Goal: Information Seeking & Learning: Learn about a topic

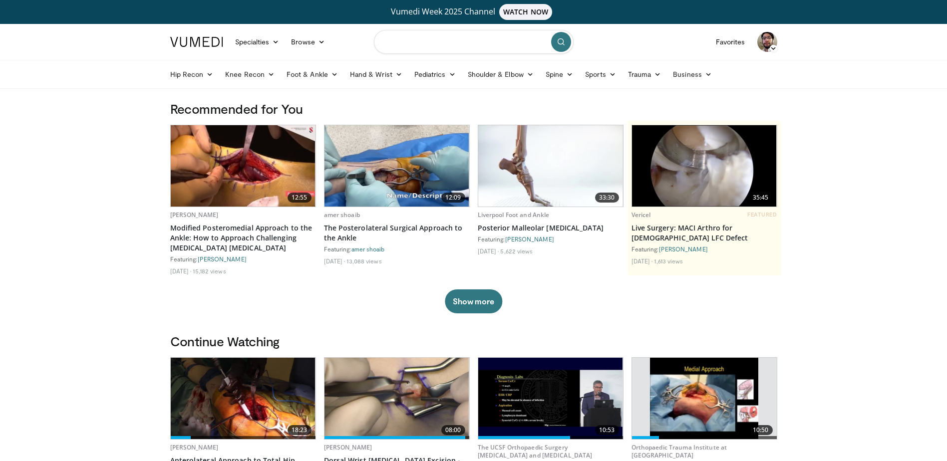
click at [454, 43] on input "Search topics, interventions" at bounding box center [474, 42] width 200 height 24
type input "**********"
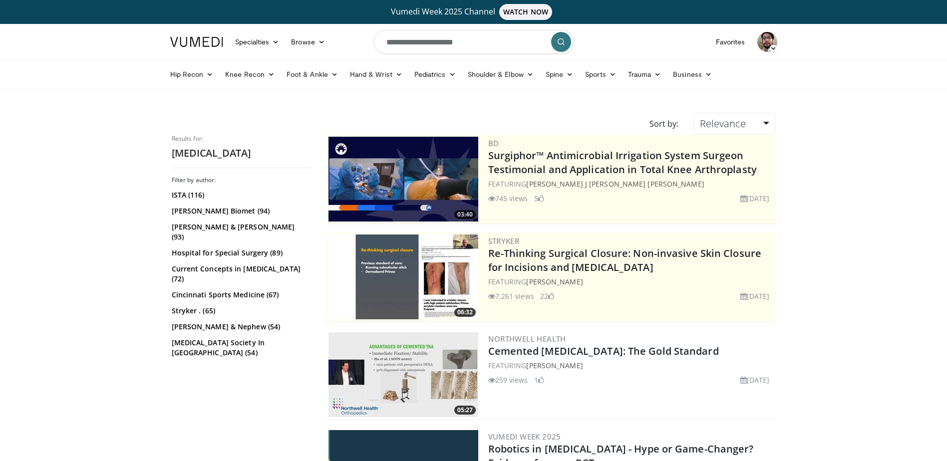
scroll to position [2153, 0]
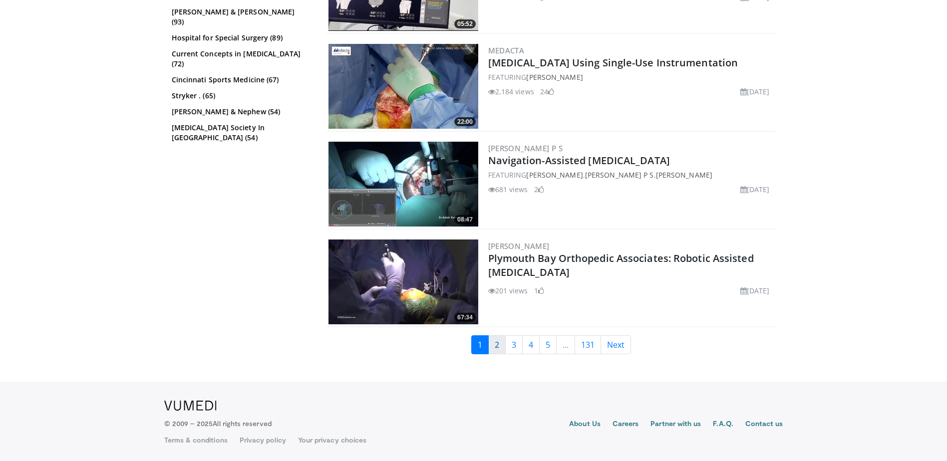
click at [494, 346] on link "2" at bounding box center [496, 345] width 17 height 19
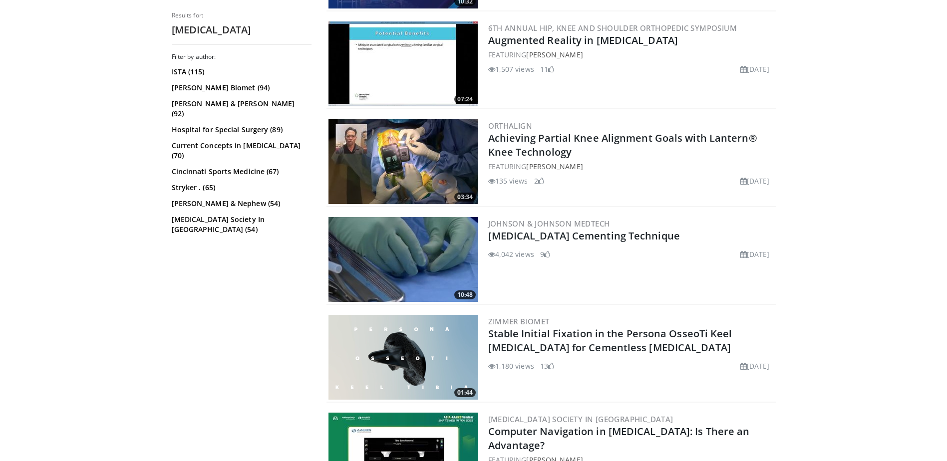
scroll to position [799, 0]
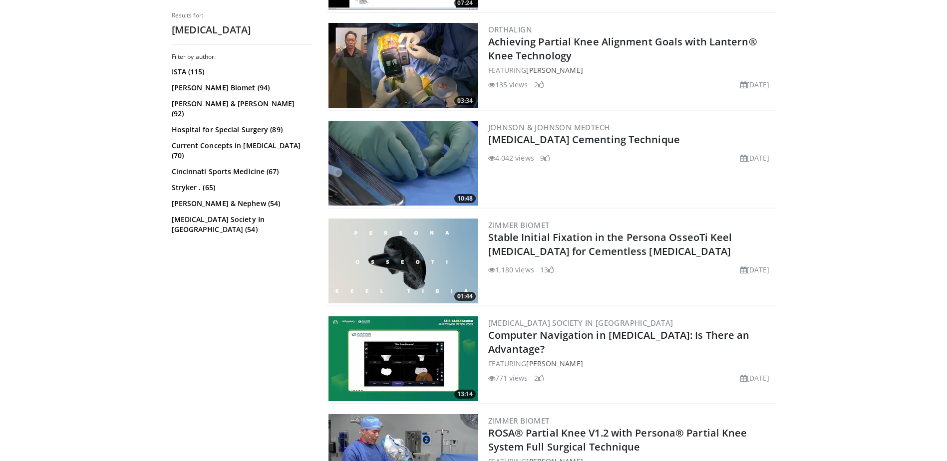
click at [425, 178] on img at bounding box center [404, 163] width 150 height 85
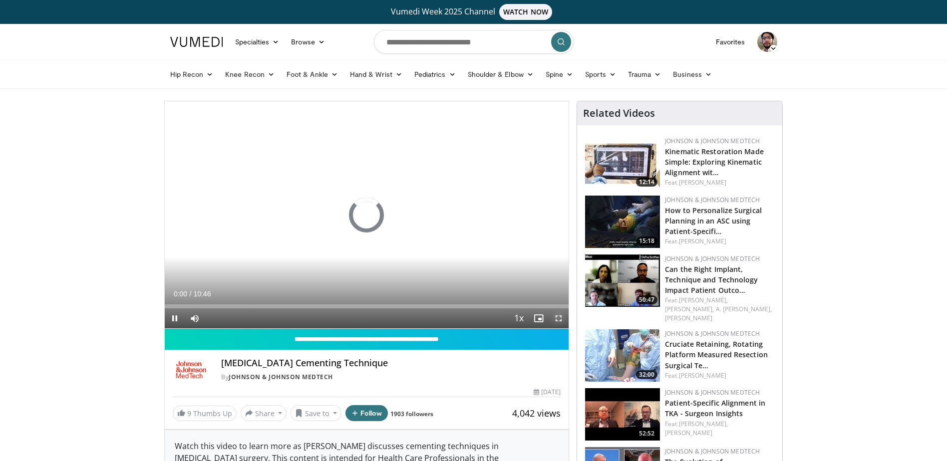
click at [556, 317] on span "Video Player" at bounding box center [559, 319] width 20 height 20
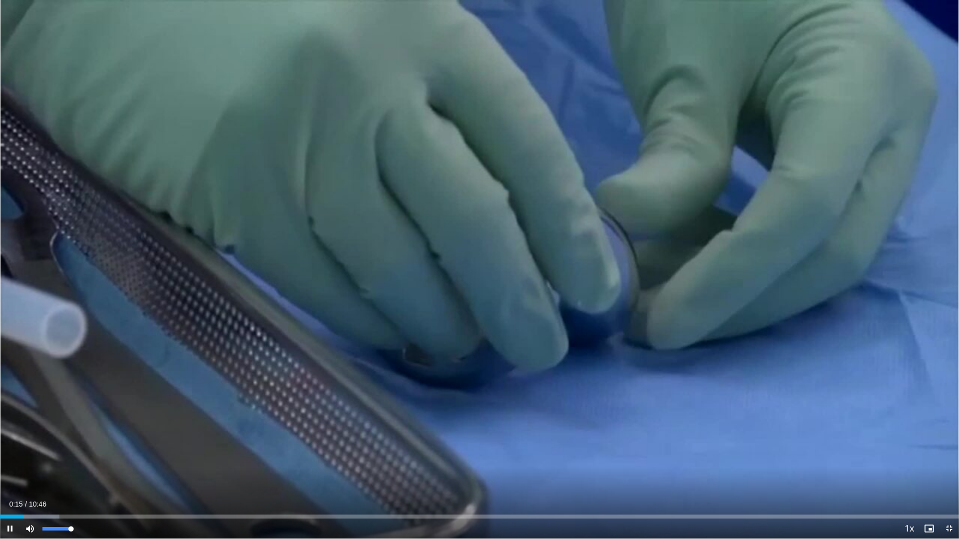
drag, startPoint x: 69, startPoint y: 528, endPoint x: 114, endPoint y: 528, distance: 44.9
click at [114, 461] on div "Current Time 0:15 / Duration 10:46 Pause Skip Backward Skip Forward Mute 100% L…" at bounding box center [479, 529] width 959 height 20
click at [950, 461] on span "Video Player" at bounding box center [949, 529] width 20 height 20
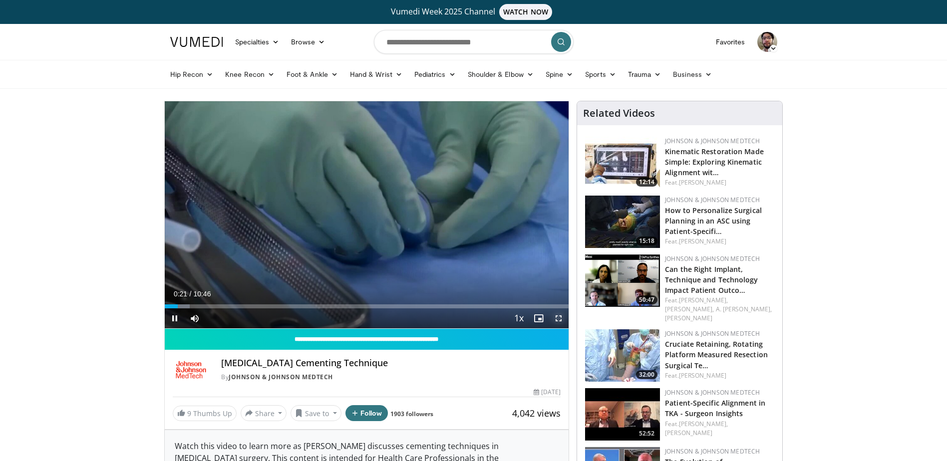
click at [562, 320] on span "Video Player" at bounding box center [559, 319] width 20 height 20
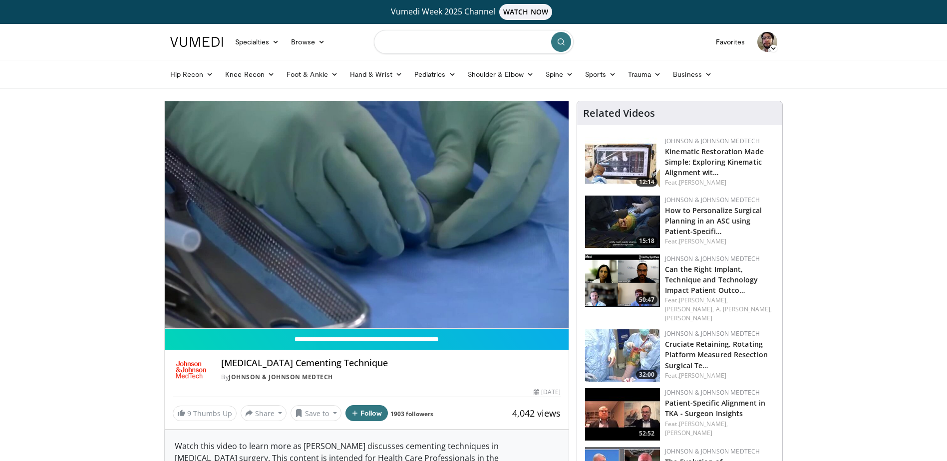
click at [443, 43] on input "Search topics, interventions" at bounding box center [474, 42] width 200 height 24
type input "**********"
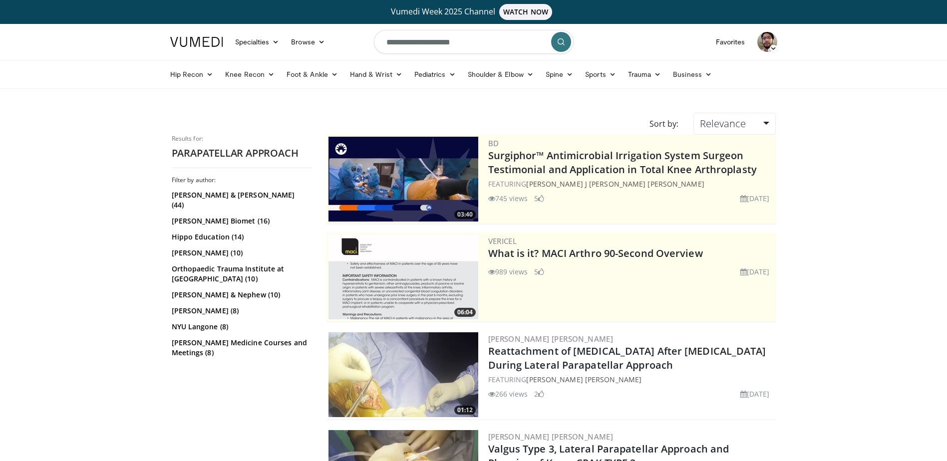
click at [475, 44] on input "**********" at bounding box center [474, 42] width 200 height 24
type input "**********"
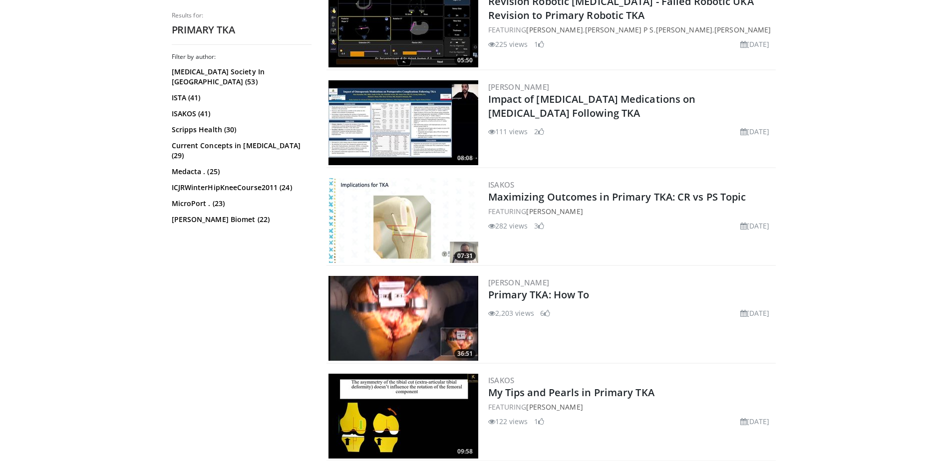
scroll to position [499, 0]
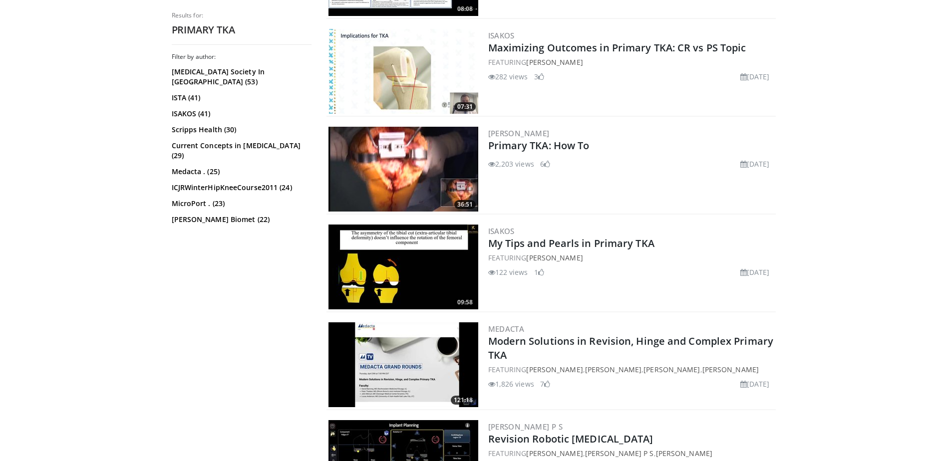
click at [416, 170] on img at bounding box center [404, 169] width 150 height 85
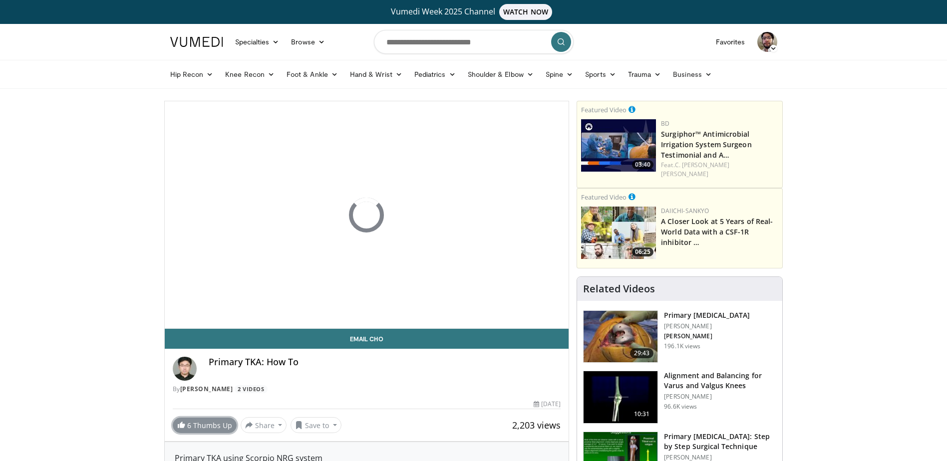
click at [217, 430] on link "6 Thumbs Up" at bounding box center [205, 425] width 64 height 15
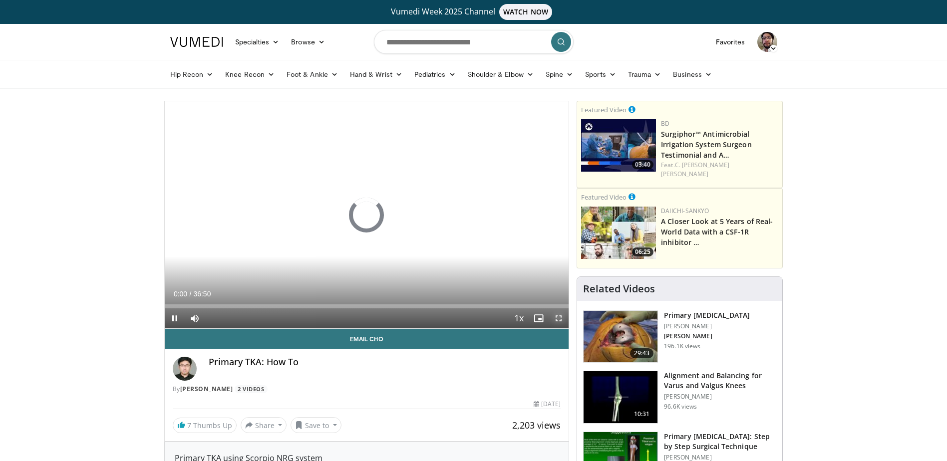
click at [564, 324] on span "Video Player" at bounding box center [559, 319] width 20 height 20
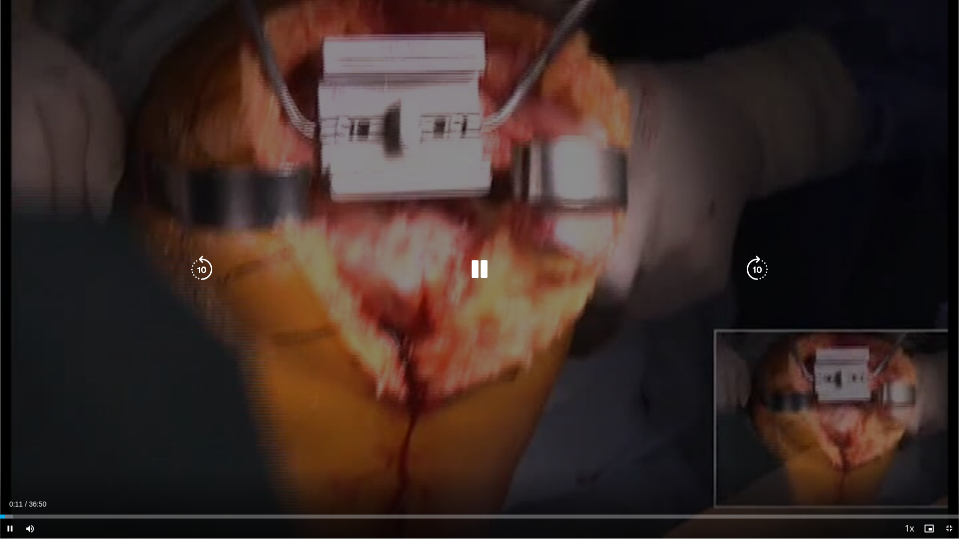
click at [484, 271] on icon "Video Player" at bounding box center [479, 270] width 28 height 28
click at [635, 211] on div "10 seconds Tap to unmute" at bounding box center [479, 269] width 959 height 539
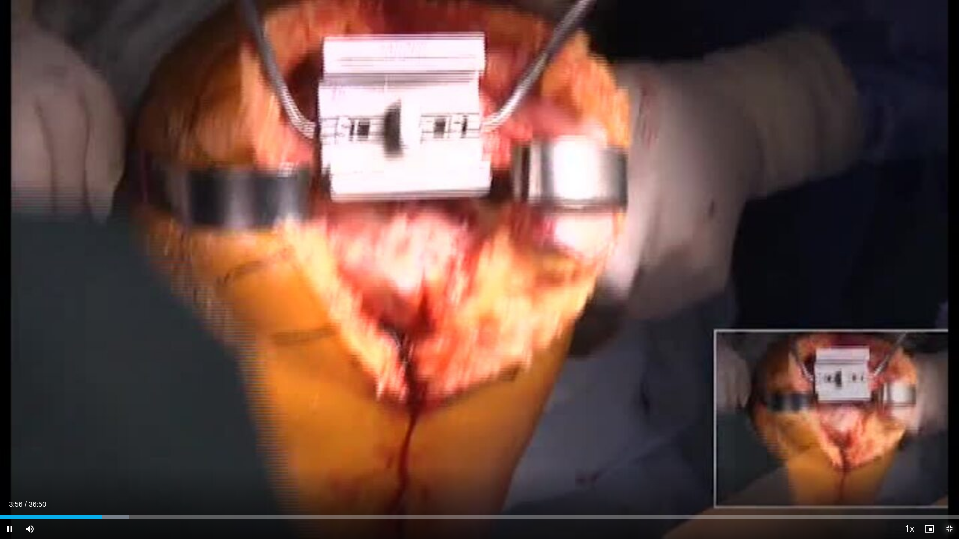
click at [947, 461] on span "Video Player" at bounding box center [949, 529] width 20 height 20
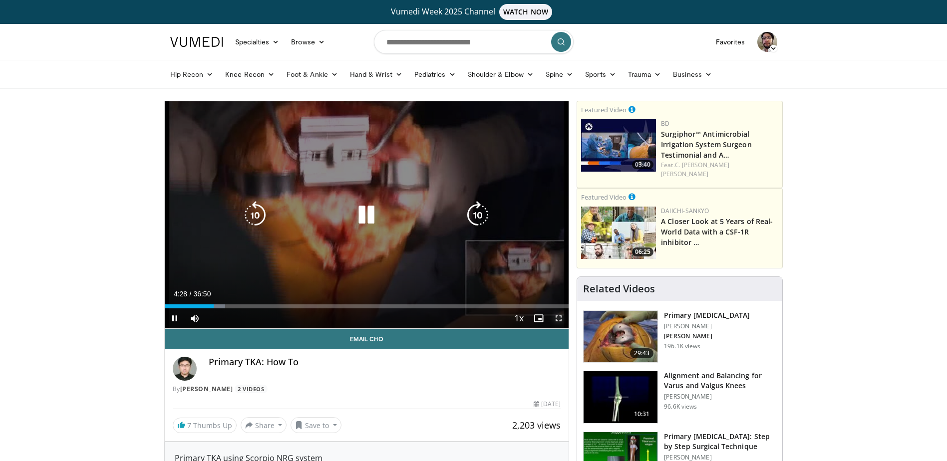
drag, startPoint x: 556, startPoint y: 316, endPoint x: 558, endPoint y: 368, distance: 52.0
click at [556, 316] on span "Video Player" at bounding box center [559, 319] width 20 height 20
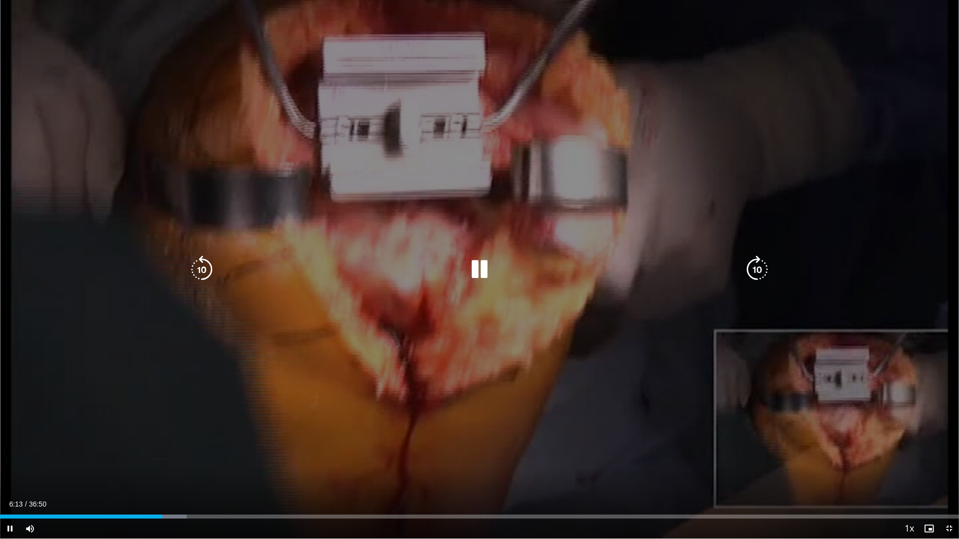
click at [489, 270] on icon "Video Player" at bounding box center [479, 270] width 28 height 28
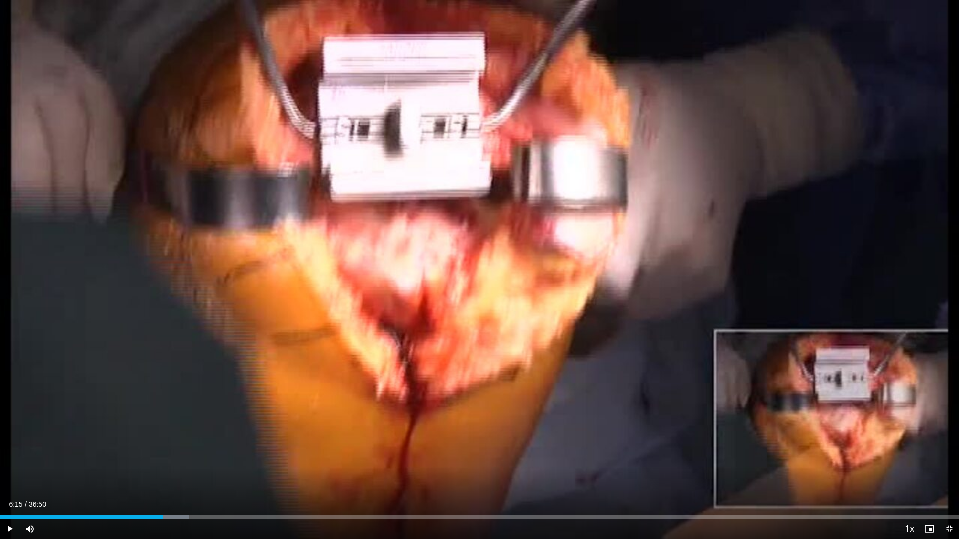
click at [916, 461] on div "10 seconds Tap to unmute" at bounding box center [479, 269] width 959 height 539
click at [850, 461] on div "10 seconds Tap to unmute" at bounding box center [479, 269] width 959 height 539
